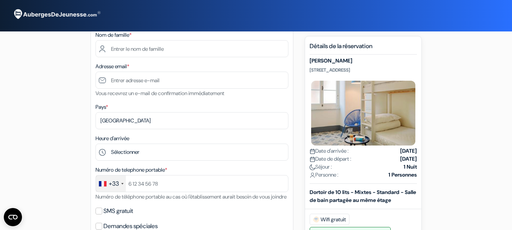
scroll to position [114, 0]
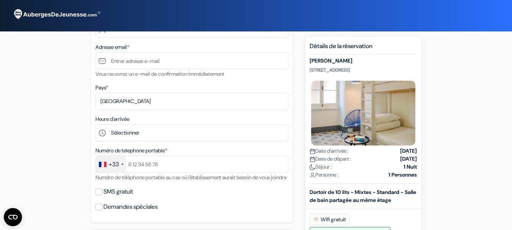
click at [476, 151] on form "Départ add_box [PERSON_NAME] [STREET_ADDRESS] Détails de l'établissement [PERSO…" at bounding box center [256, 206] width 512 height 641
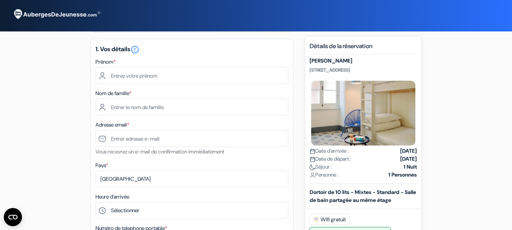
scroll to position [0, 0]
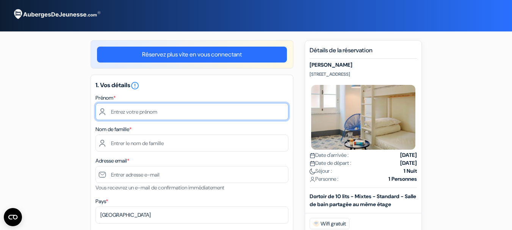
click at [139, 112] on input "text" at bounding box center [191, 111] width 193 height 17
type input "[PERSON_NAME]"
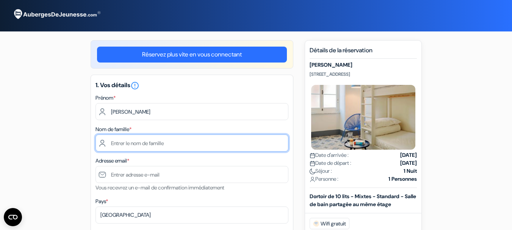
type input "Naudin"
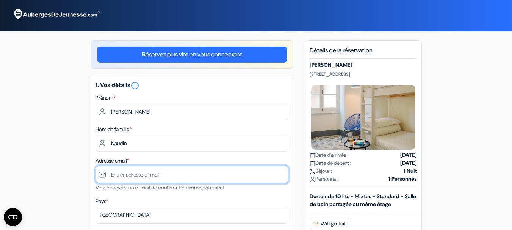
type input "[PERSON_NAME][EMAIL_ADDRESS][DOMAIN_NAME]"
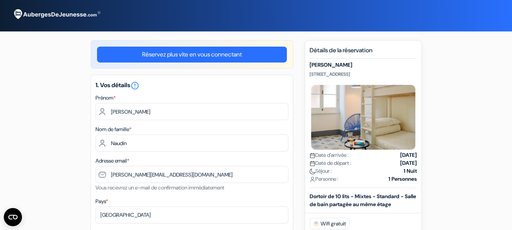
type input "[PHONE_NUMBER]"
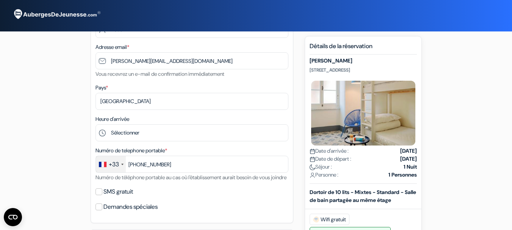
scroll to position [151, 0]
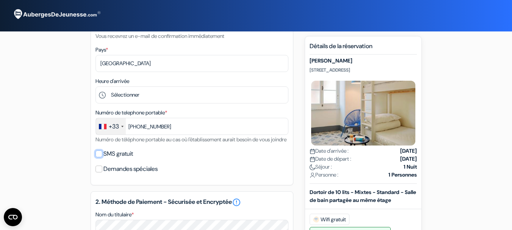
click at [98, 157] on input "SMS gratuit" at bounding box center [98, 153] width 7 height 7
checkbox input "true"
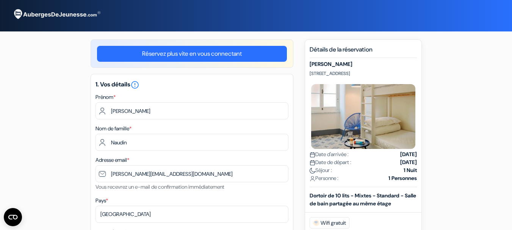
scroll to position [0, 0]
